Goal: Book appointment/travel/reservation

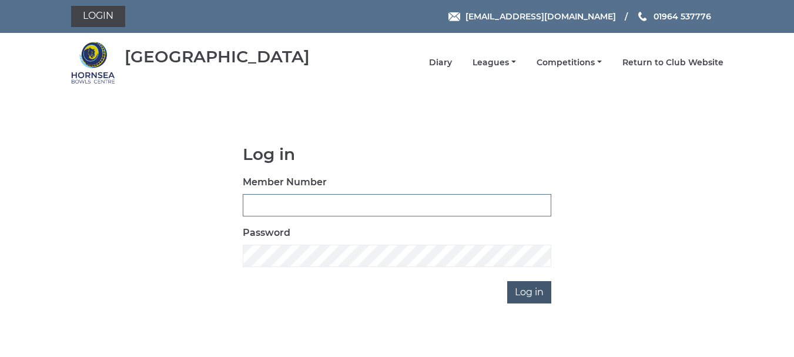
type input "0165"
click at [527, 290] on input "Log in" at bounding box center [529, 292] width 44 height 22
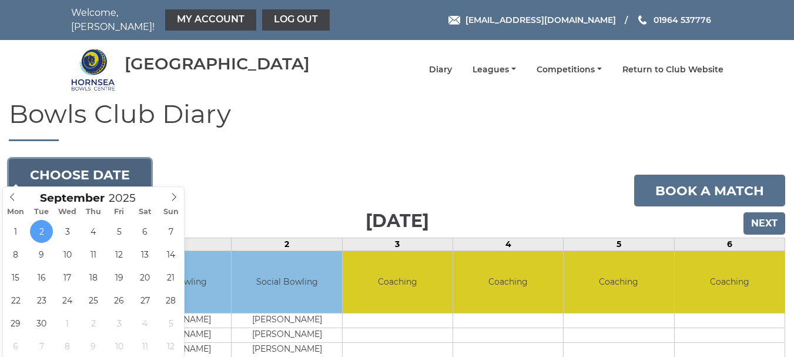
click at [88, 161] on button "Choose date" at bounding box center [80, 175] width 142 height 32
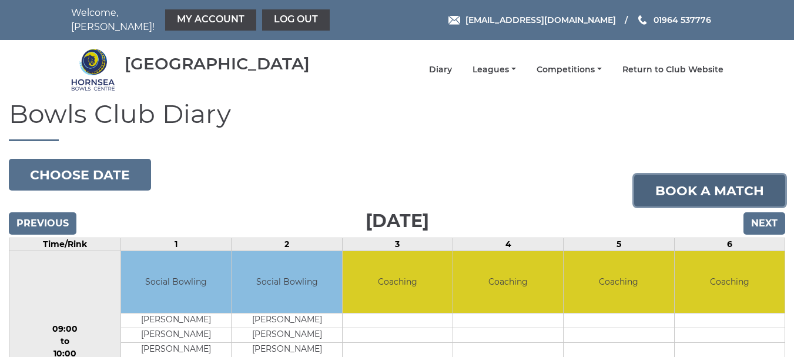
click at [713, 181] on link "Book a match" at bounding box center [709, 191] width 151 height 32
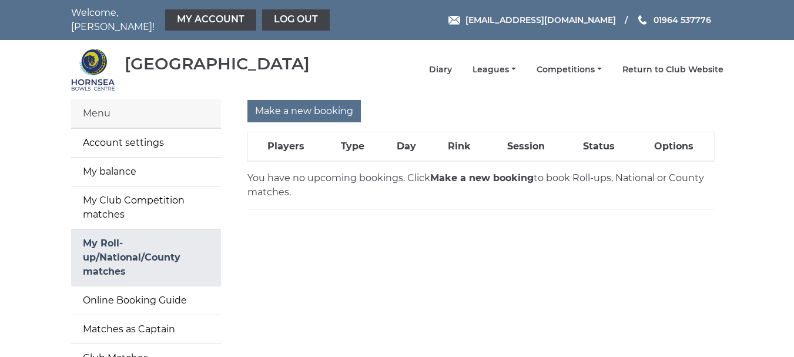
click at [106, 238] on link "My Roll-up/National/County matches" at bounding box center [146, 257] width 150 height 56
click at [468, 172] on strong "Make a new booking" at bounding box center [481, 177] width 103 height 11
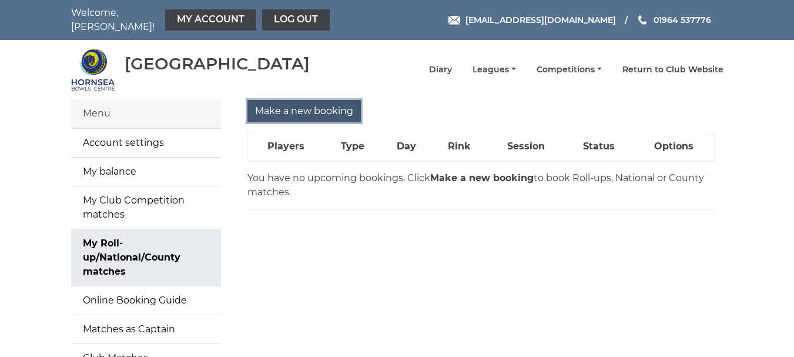
click at [296, 103] on input "Make a new booking" at bounding box center [304, 111] width 113 height 22
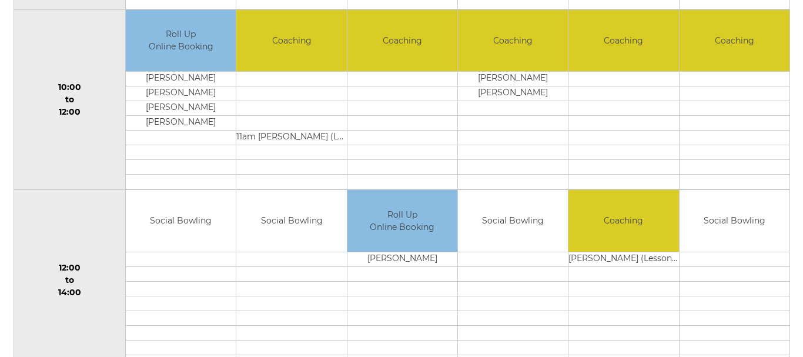
scroll to position [470, 0]
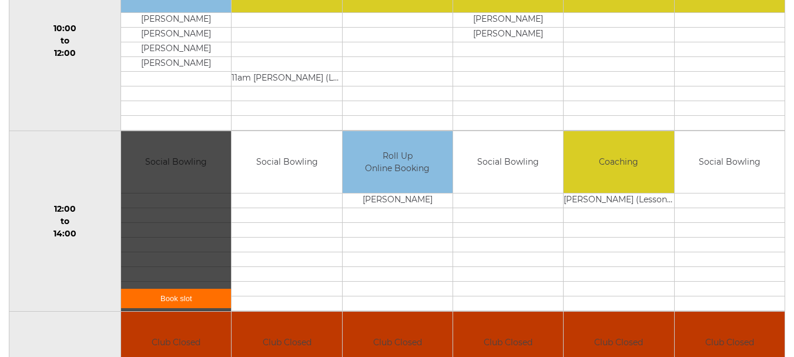
click at [178, 290] on link "Book slot" at bounding box center [176, 298] width 110 height 19
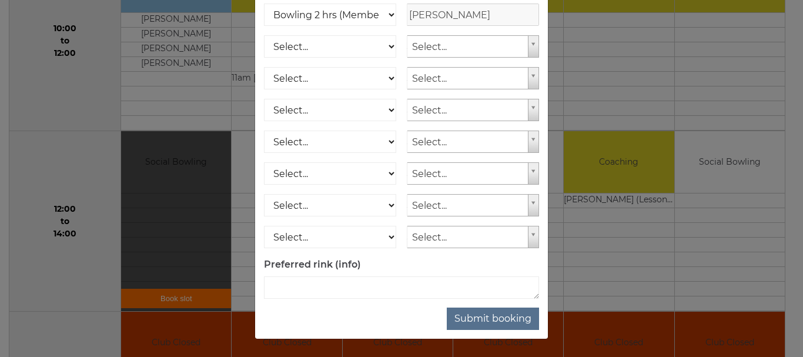
scroll to position [189, 0]
click at [318, 264] on label "Preferred rink (info)" at bounding box center [312, 265] width 97 height 14
click at [490, 317] on button "Submit booking" at bounding box center [493, 319] width 92 height 22
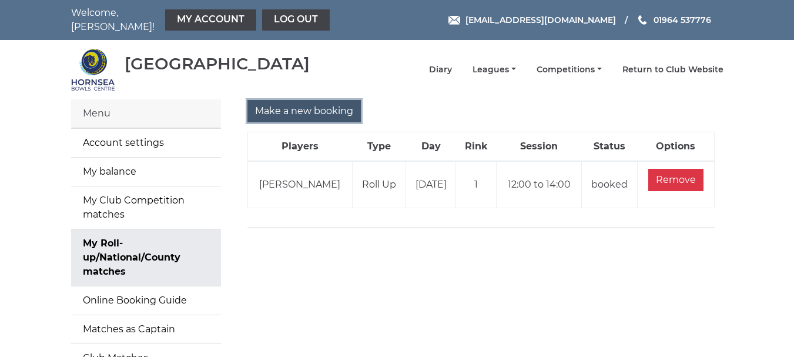
click at [298, 102] on input "Make a new booking" at bounding box center [304, 111] width 113 height 22
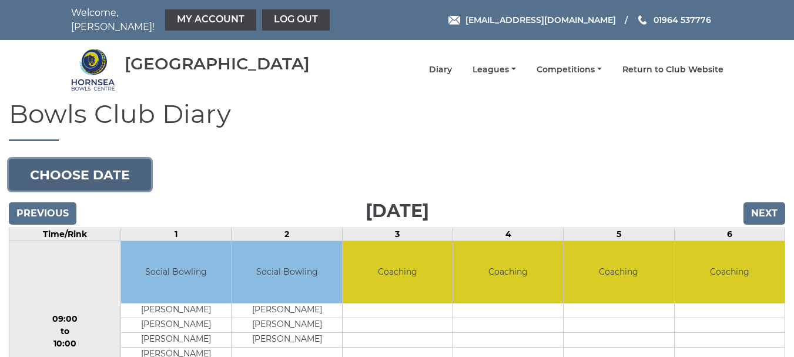
click at [82, 161] on button "Choose date" at bounding box center [80, 175] width 142 height 32
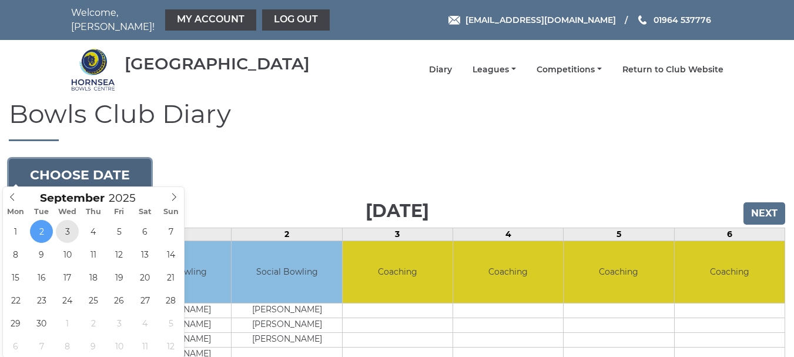
type input "2025-09-03"
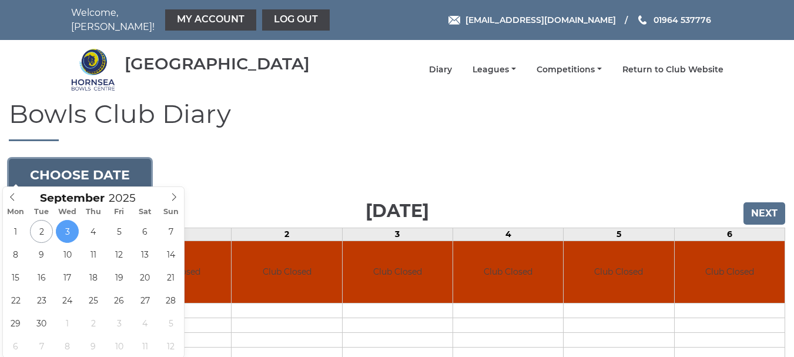
click at [95, 164] on button "Choose date" at bounding box center [80, 175] width 142 height 32
type input "2025-09-04"
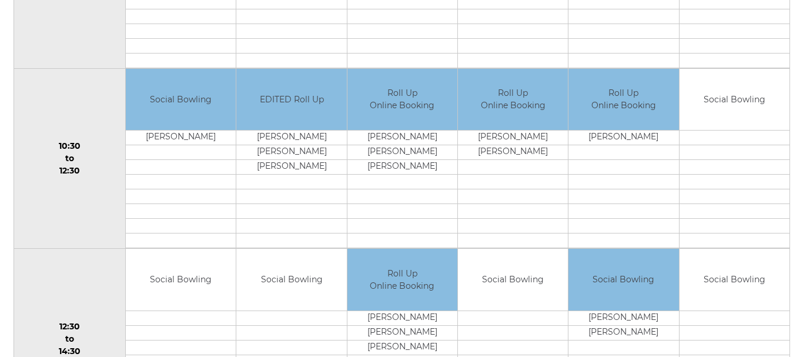
scroll to position [412, 0]
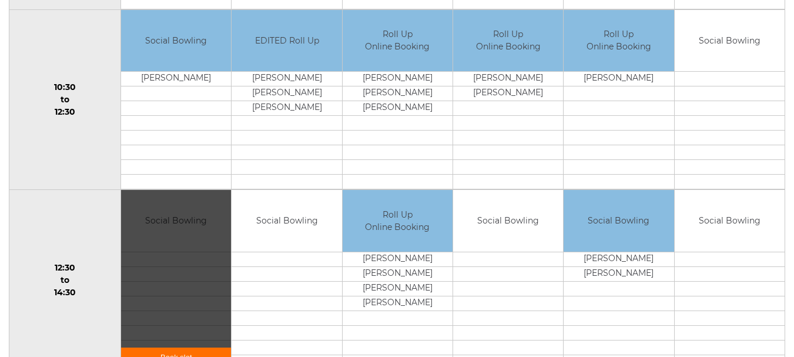
click at [176, 348] on link "Book slot" at bounding box center [176, 357] width 110 height 19
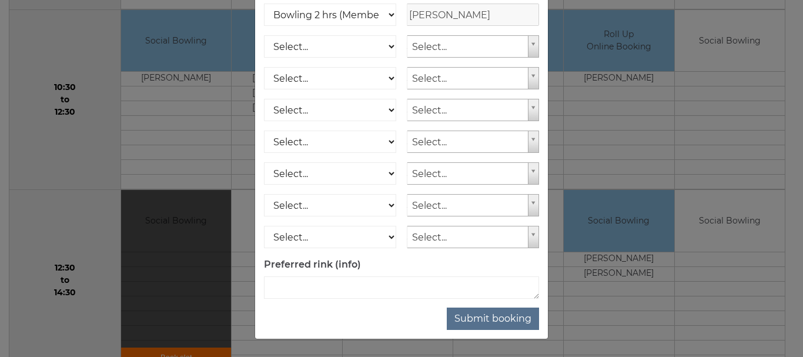
scroll to position [189, 0]
click at [485, 314] on button "Submit booking" at bounding box center [493, 319] width 92 height 22
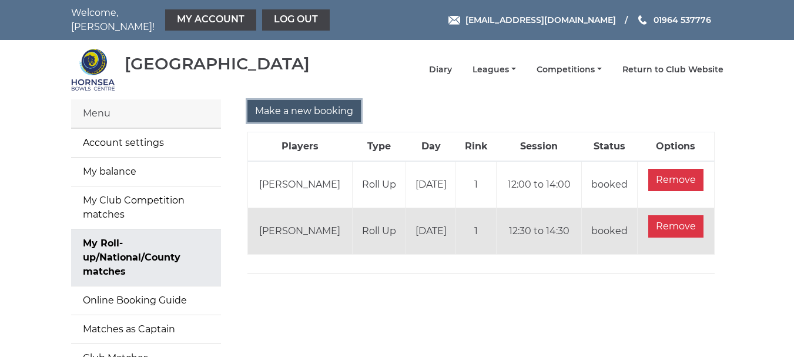
click at [299, 101] on input "Make a new booking" at bounding box center [304, 111] width 113 height 22
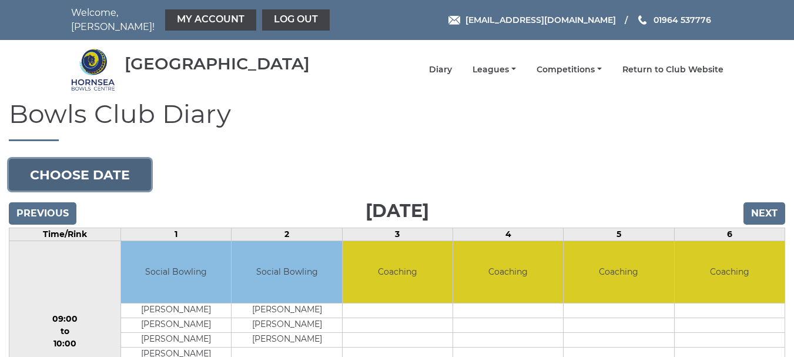
click at [95, 163] on button "Choose date" at bounding box center [80, 175] width 142 height 32
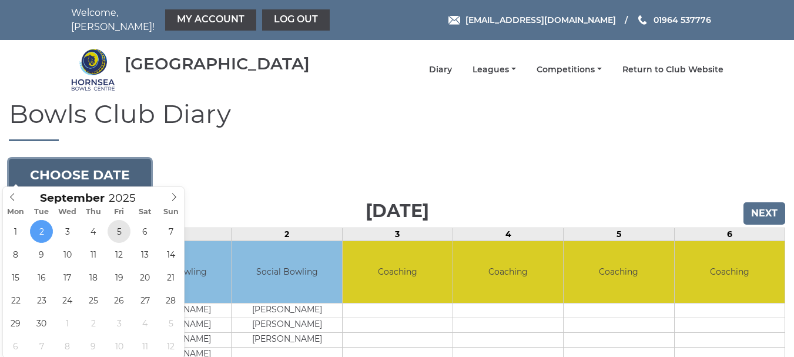
type input "2025-09-05"
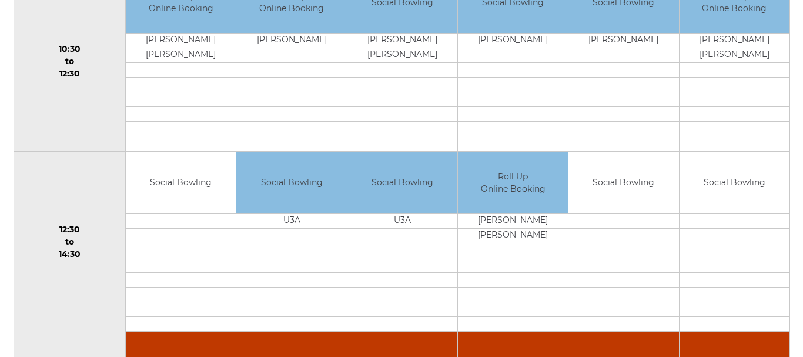
scroll to position [470, 0]
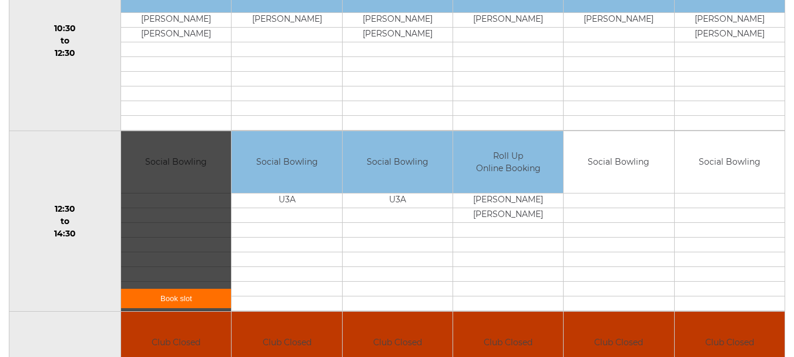
click at [191, 289] on link "Book slot" at bounding box center [176, 298] width 110 height 19
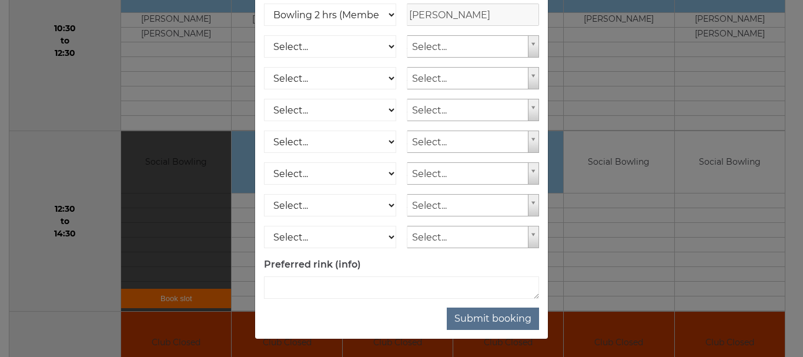
scroll to position [189, 0]
click at [485, 315] on button "Submit booking" at bounding box center [493, 319] width 92 height 22
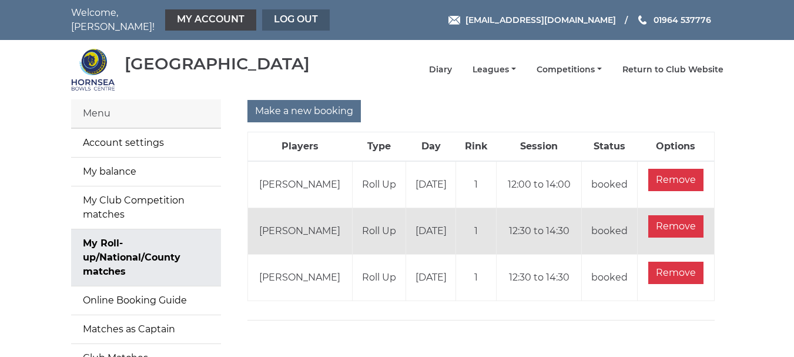
click at [284, 12] on link "Log out" at bounding box center [296, 19] width 68 height 21
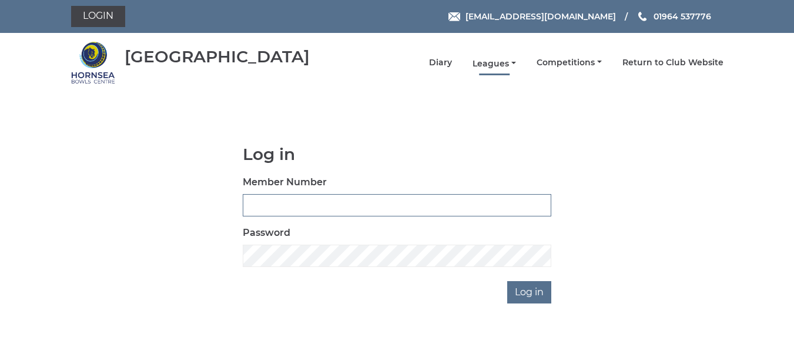
type input "0165"
click at [498, 61] on link "Leagues" at bounding box center [495, 63] width 44 height 11
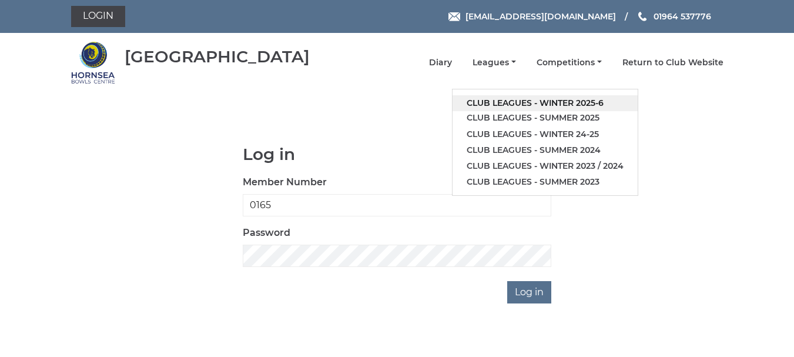
click at [514, 99] on link "Club leagues - Winter 2025-6" at bounding box center [545, 103] width 185 height 16
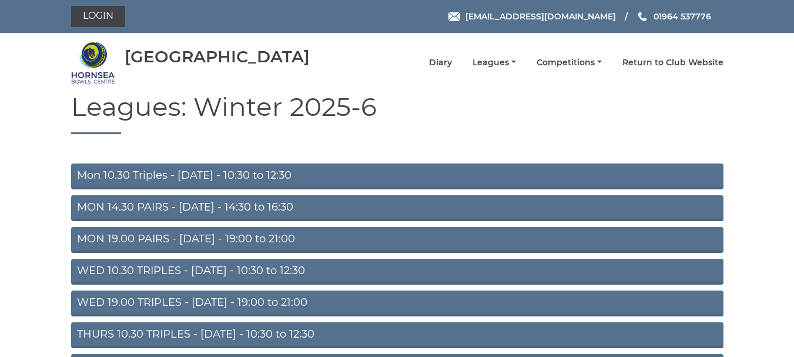
click at [225, 172] on link "Mon 10.30 Triples - [DATE] - 10:30 to 12:30" at bounding box center [397, 176] width 653 height 26
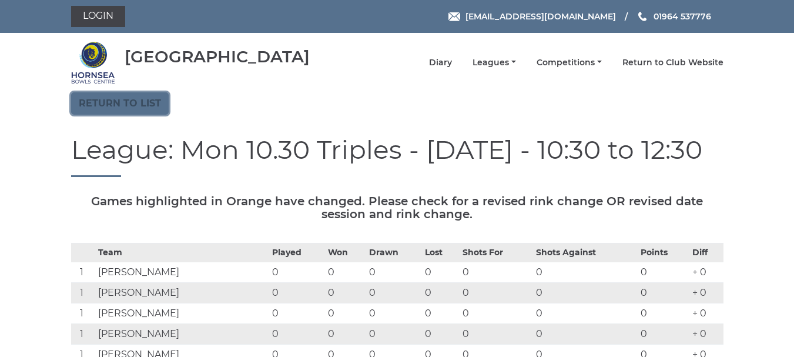
click at [118, 99] on link "Return to list" at bounding box center [120, 103] width 98 height 22
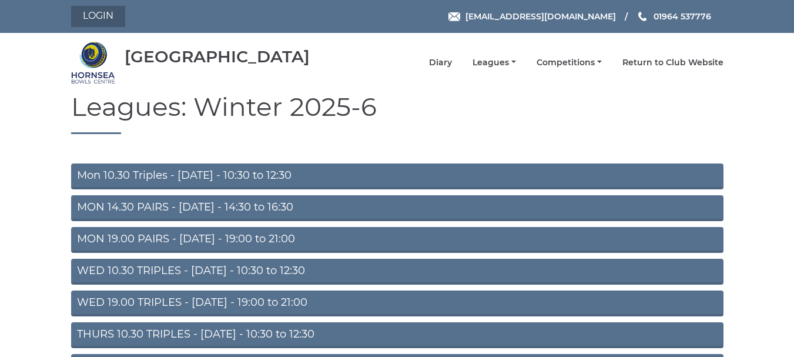
click at [98, 12] on link "Login" at bounding box center [98, 16] width 54 height 21
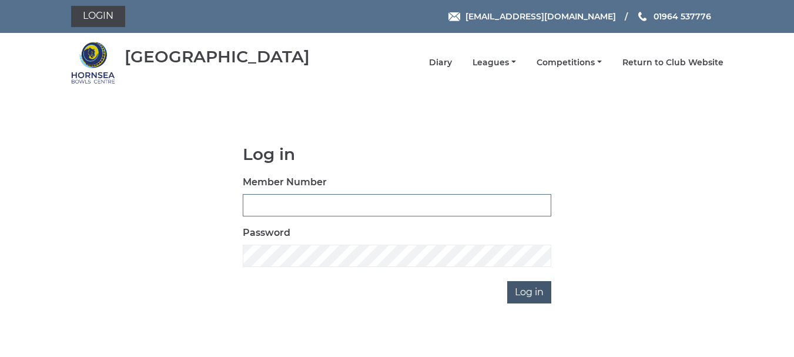
type input "0165"
click at [536, 292] on input "Log in" at bounding box center [529, 292] width 44 height 22
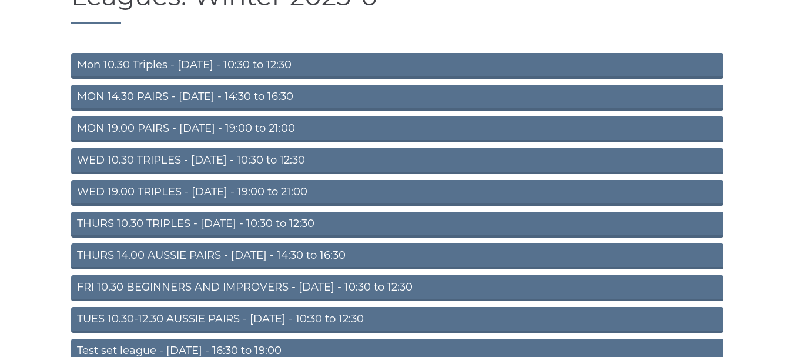
scroll to position [174, 0]
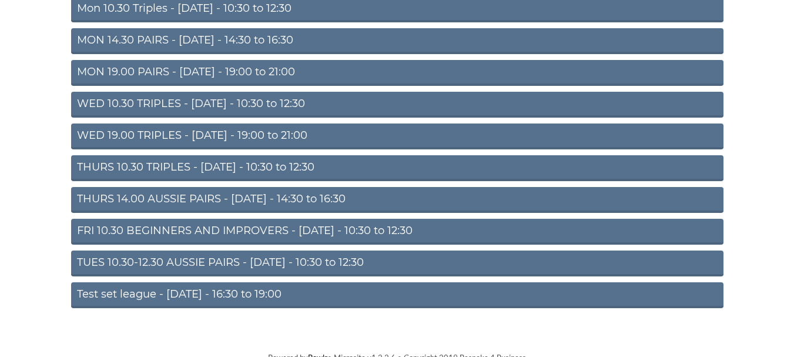
click at [268, 156] on link "THURS 10.30 TRIPLES - Thursday - 10:30 to 12:30" at bounding box center [397, 168] width 653 height 26
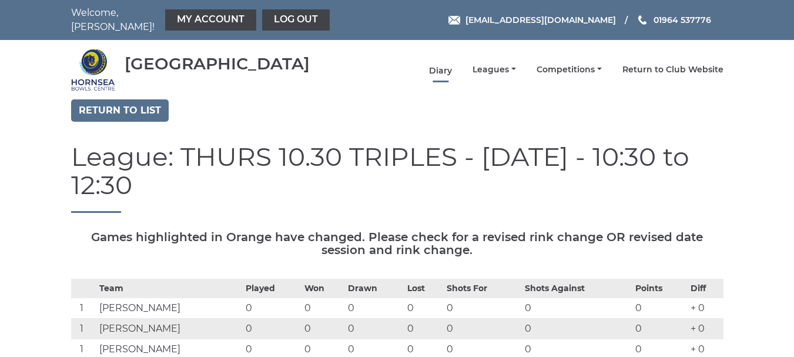
click at [443, 65] on link "Diary" at bounding box center [440, 70] width 23 height 11
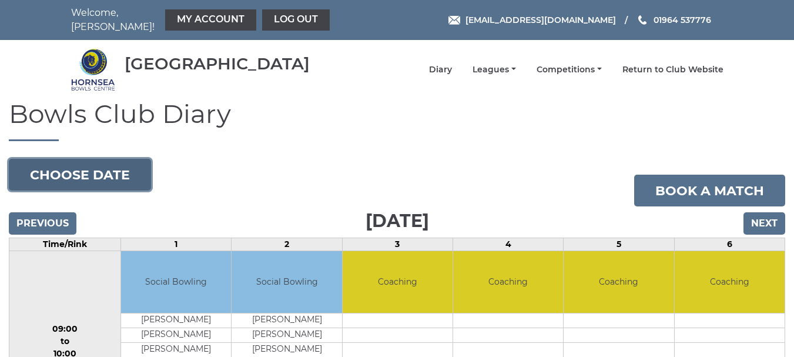
click at [69, 163] on button "Choose date" at bounding box center [80, 175] width 142 height 32
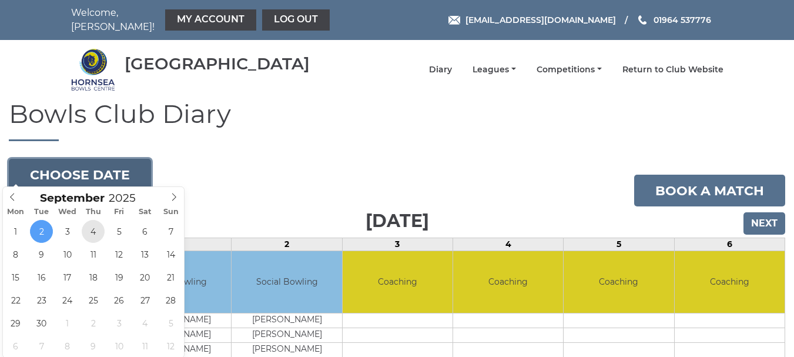
type input "2025-09-04"
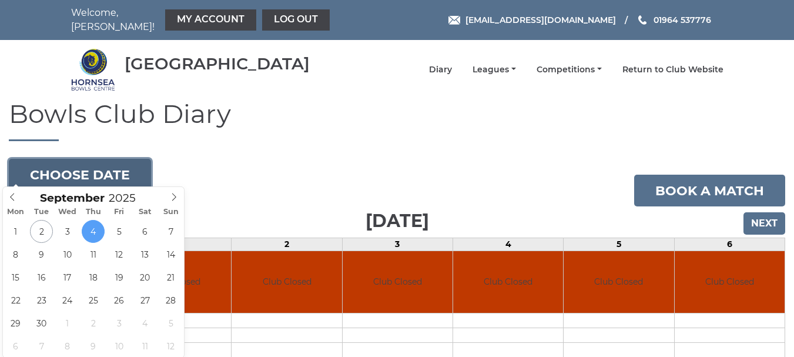
click at [76, 165] on button "Choose date" at bounding box center [80, 175] width 142 height 32
type input "2025-09-05"
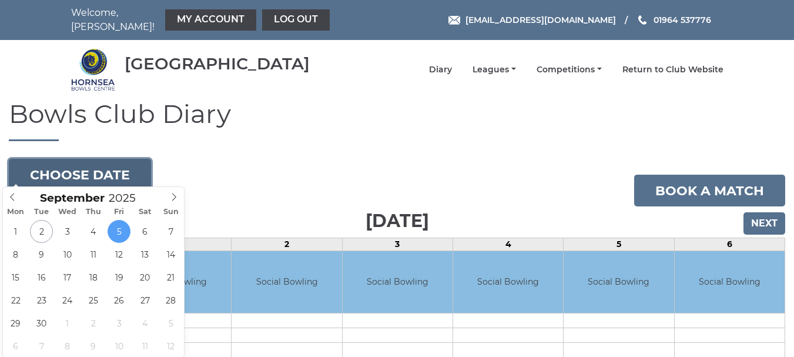
click at [75, 164] on button "Choose date" at bounding box center [80, 175] width 142 height 32
type input "[DATE]"
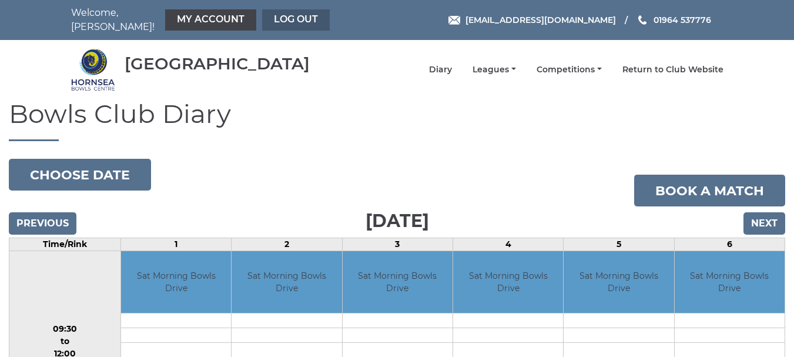
click at [276, 14] on link "Log out" at bounding box center [296, 19] width 68 height 21
